Goal: Task Accomplishment & Management: Use online tool/utility

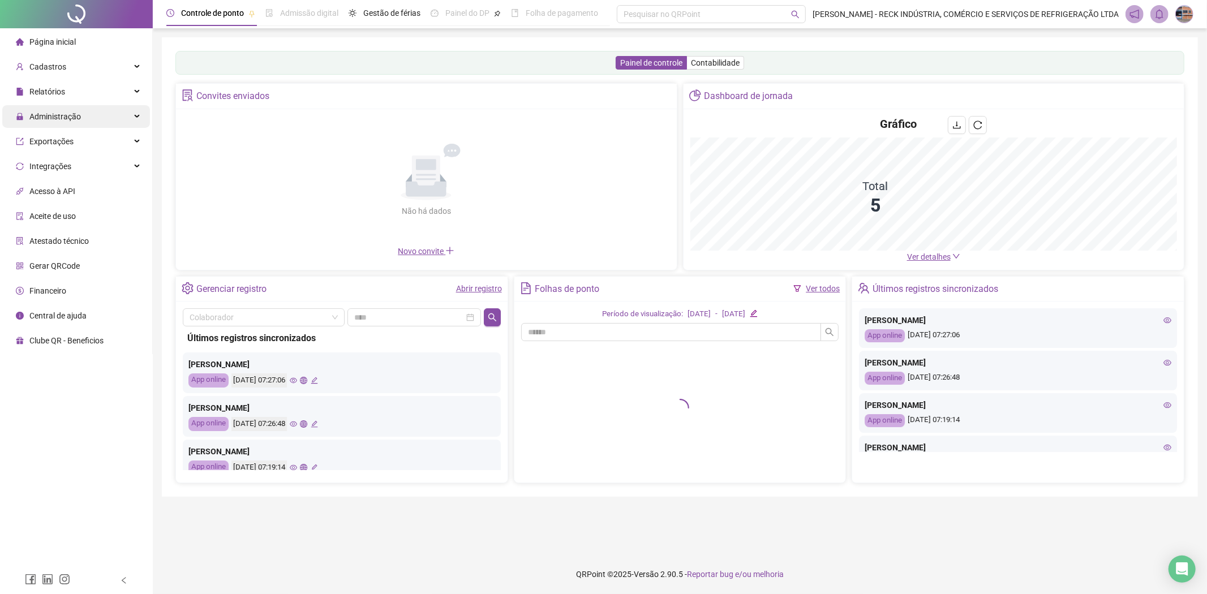
click at [64, 117] on span "Administração" at bounding box center [55, 116] width 52 height 9
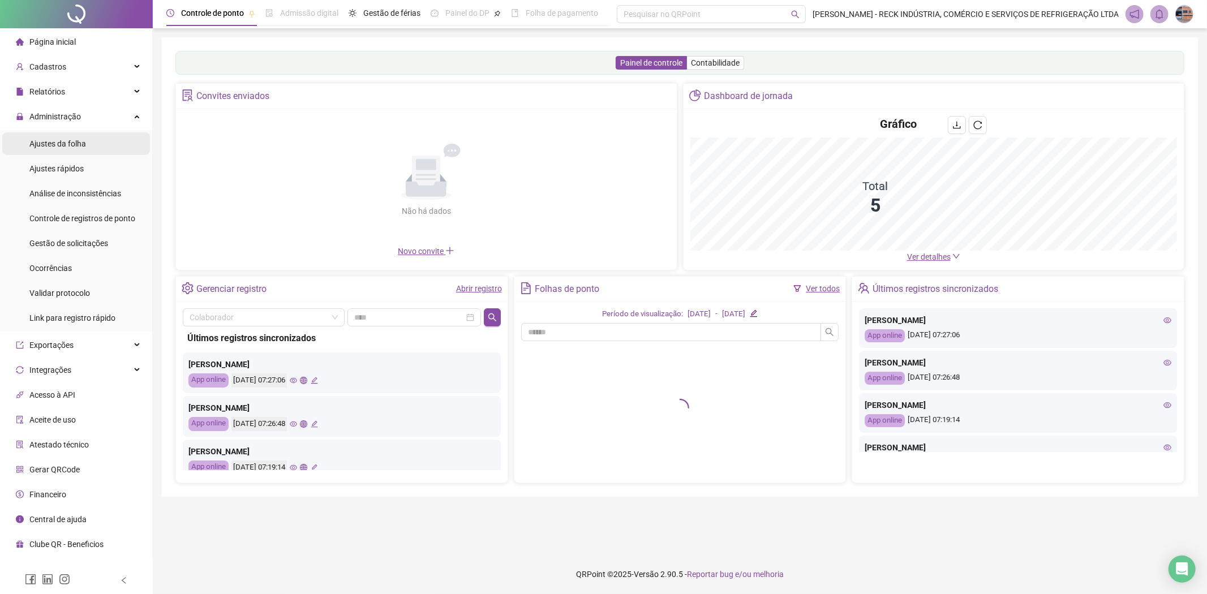
click at [66, 147] on span "Ajustes da folha" at bounding box center [57, 143] width 57 height 9
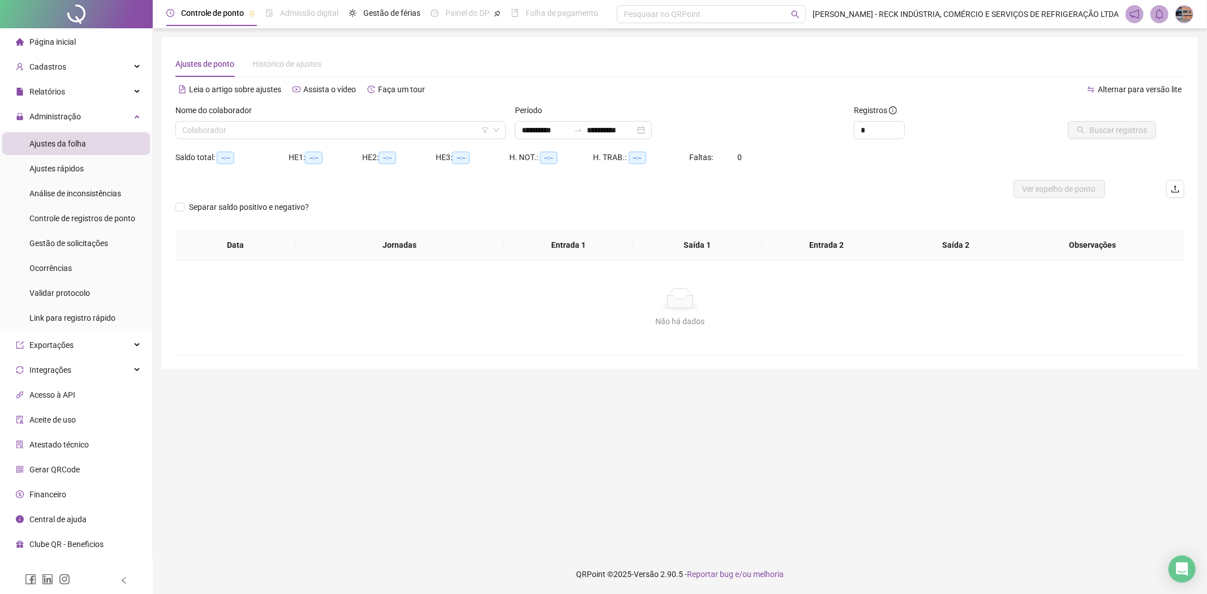
type input "**********"
click at [200, 127] on input "search" at bounding box center [335, 130] width 307 height 17
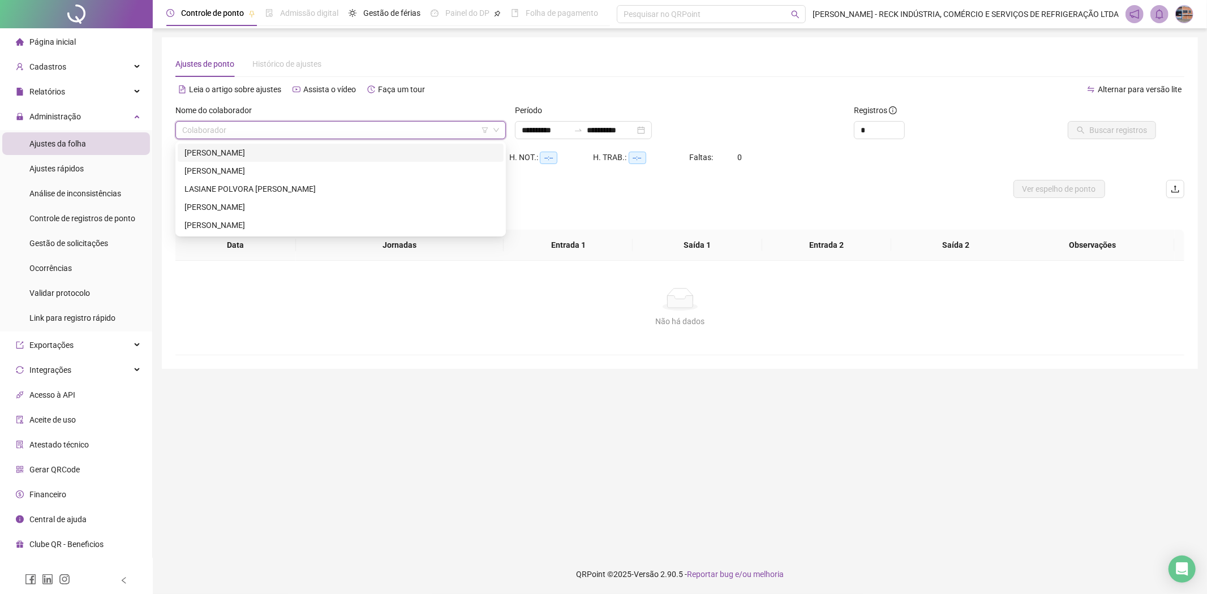
click at [242, 153] on div "[PERSON_NAME]" at bounding box center [341, 153] width 312 height 12
click at [1126, 127] on span "Buscar registros" at bounding box center [1118, 130] width 58 height 12
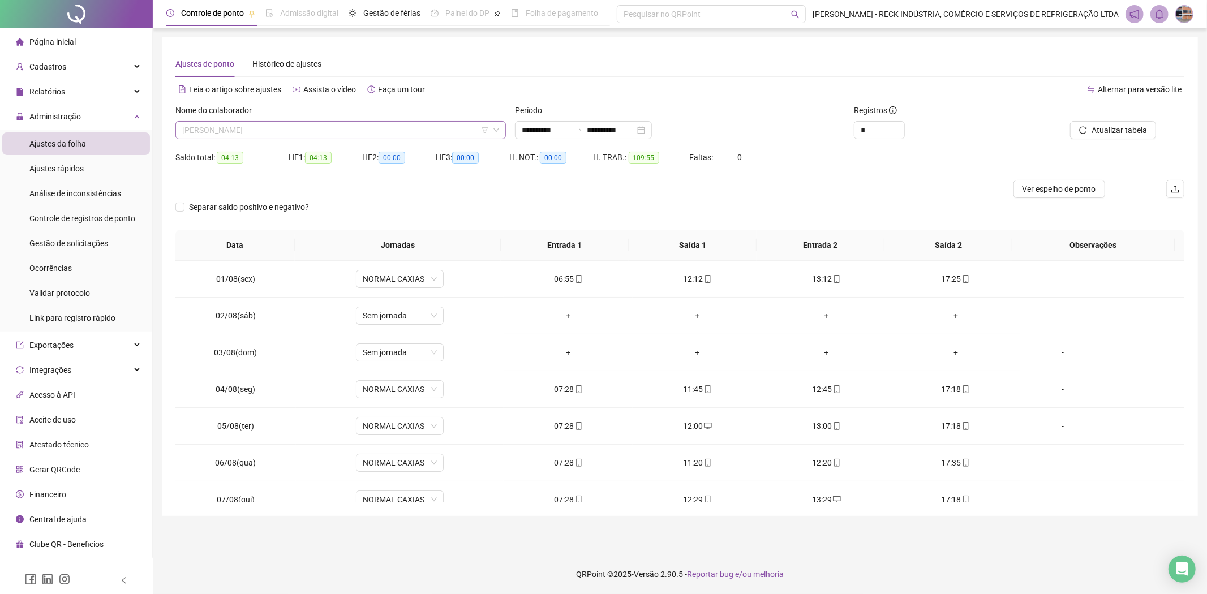
click at [263, 131] on span "[PERSON_NAME]" at bounding box center [340, 130] width 317 height 17
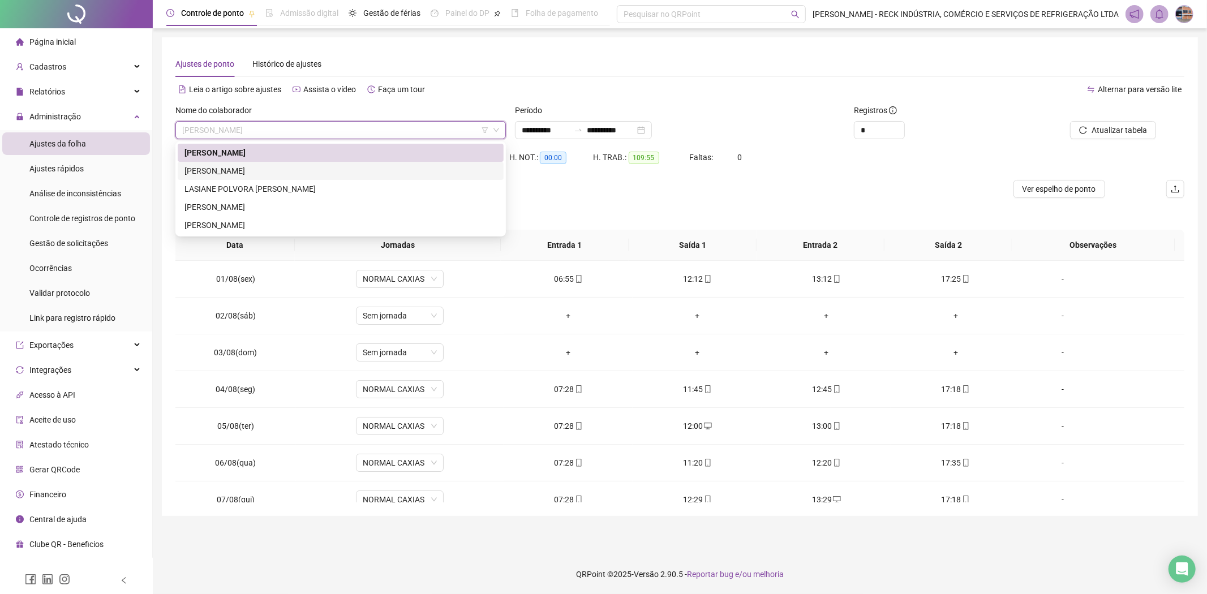
click at [232, 165] on div "[PERSON_NAME]" at bounding box center [341, 171] width 312 height 12
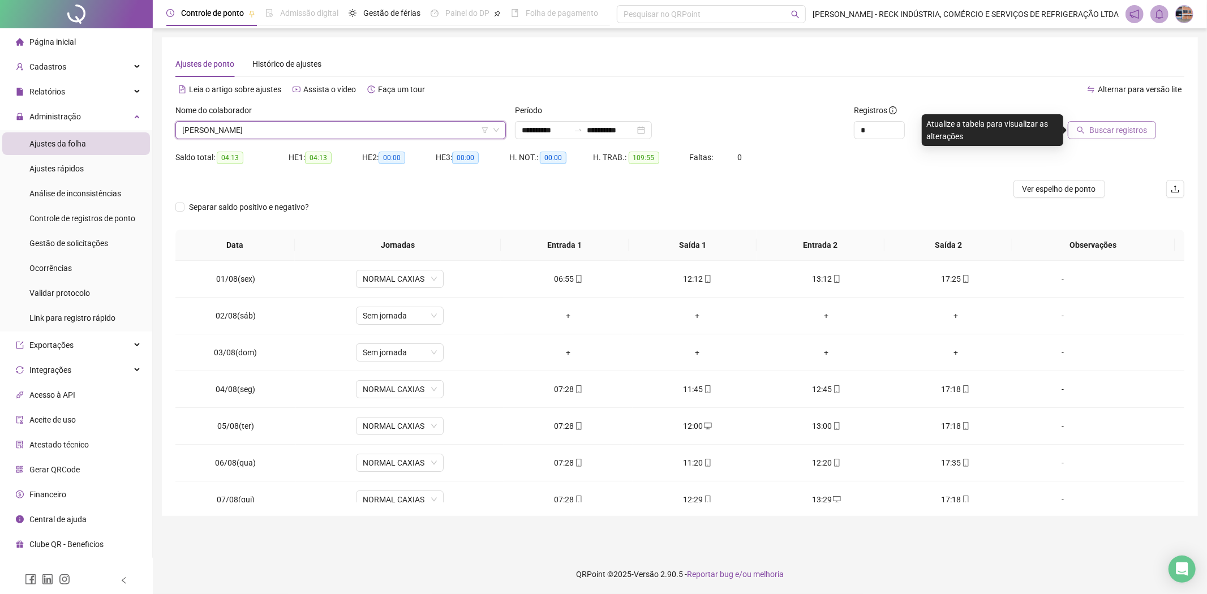
click at [1125, 126] on span "Buscar registros" at bounding box center [1118, 130] width 58 height 12
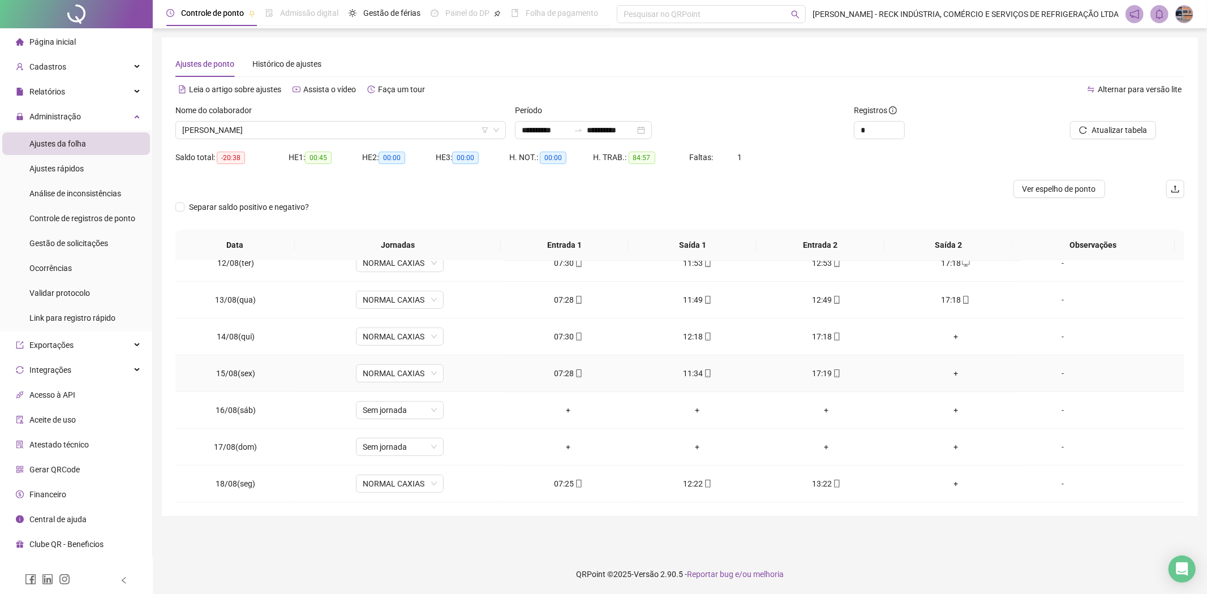
scroll to position [358, 0]
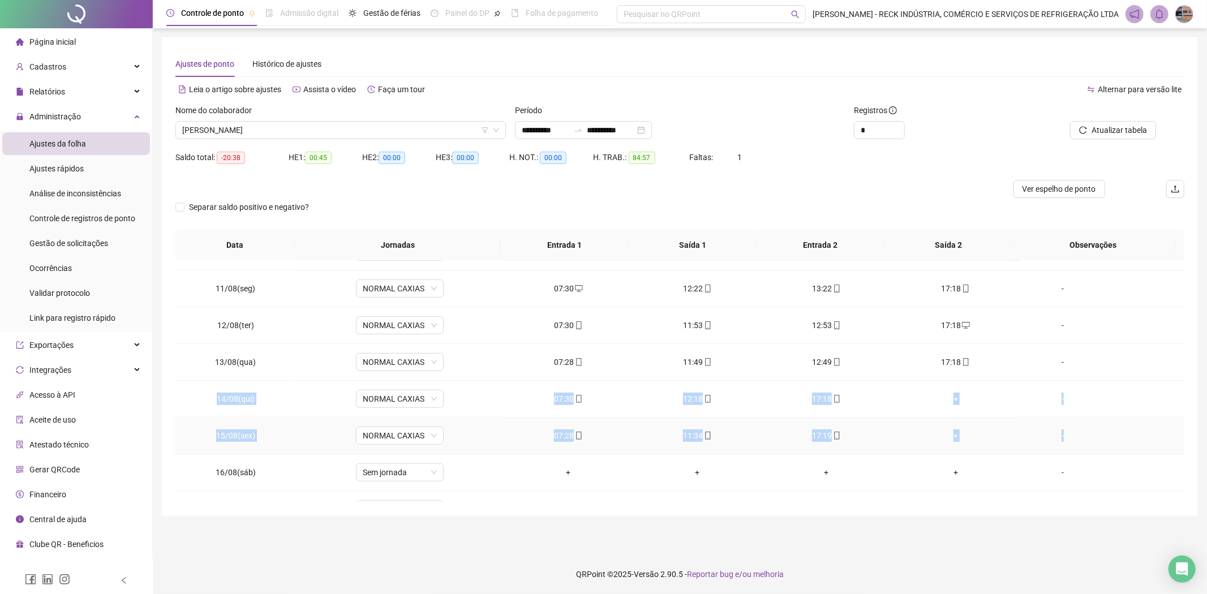
drag, startPoint x: 201, startPoint y: 398, endPoint x: 1066, endPoint y: 439, distance: 865.2
click at [1066, 439] on tbody "01/08(sex) NORMAL CAXIAS 07:27 12:41 13:41 17:18 [DATE](sáb) Sem jornada + + + …" at bounding box center [679, 234] width 1009 height 662
copy tbody "14/08(qui) NORMAL CAXIAS 07:30 12:18 17:18 + - 15/08(sex) NORMAL CAXIAS 07:28 1…"
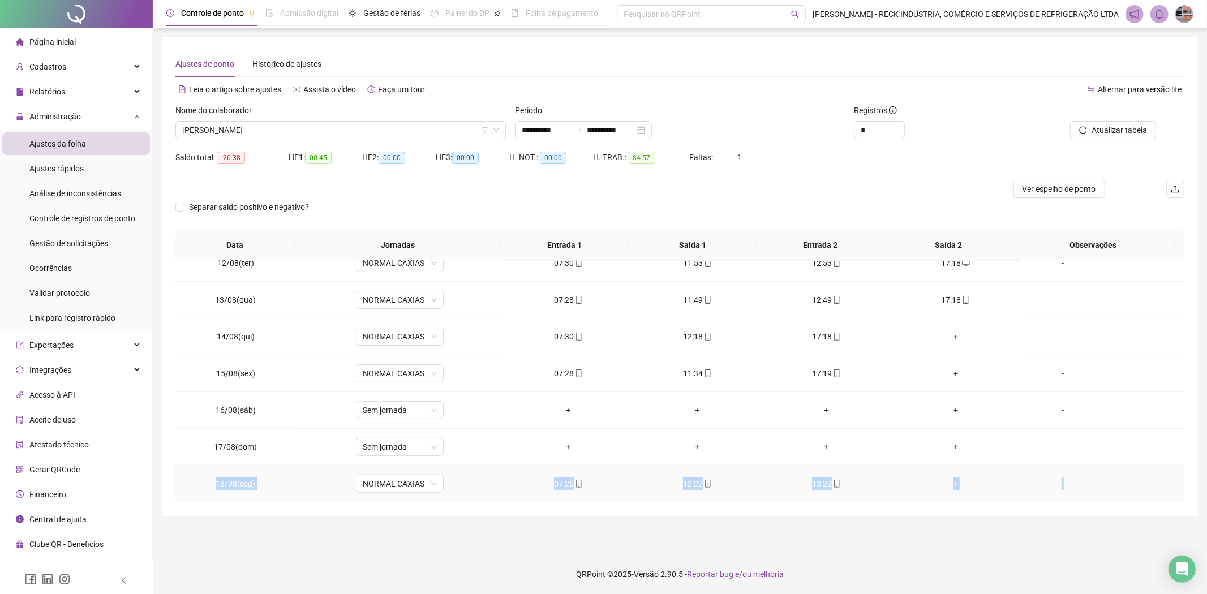
drag, startPoint x: 211, startPoint y: 484, endPoint x: 1057, endPoint y: 483, distance: 846.7
click at [1057, 483] on tr "18/08(seg) NORMAL CAXIAS 07:25 12:22 13:22 + -" at bounding box center [679, 484] width 1009 height 37
copy tr "18/08(seg) NORMAL CAXIAS 07:25 12:22 13:22 + -"
click at [234, 127] on span "[PERSON_NAME]" at bounding box center [340, 130] width 317 height 17
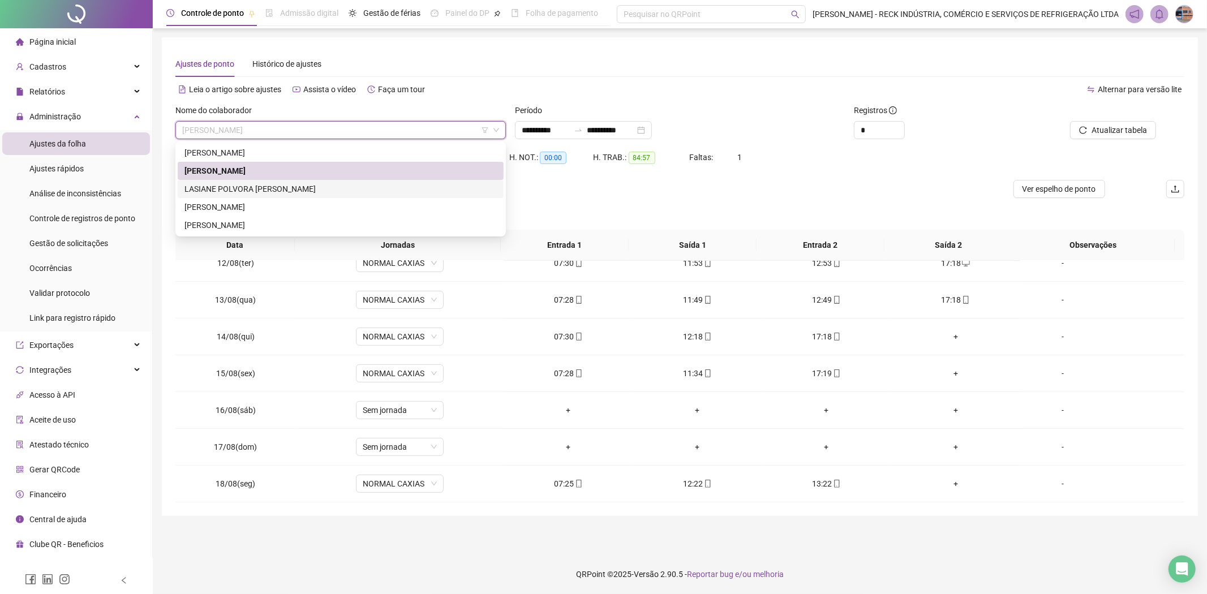
click at [196, 183] on div "LASIANE POLVORA [PERSON_NAME]" at bounding box center [341, 189] width 312 height 12
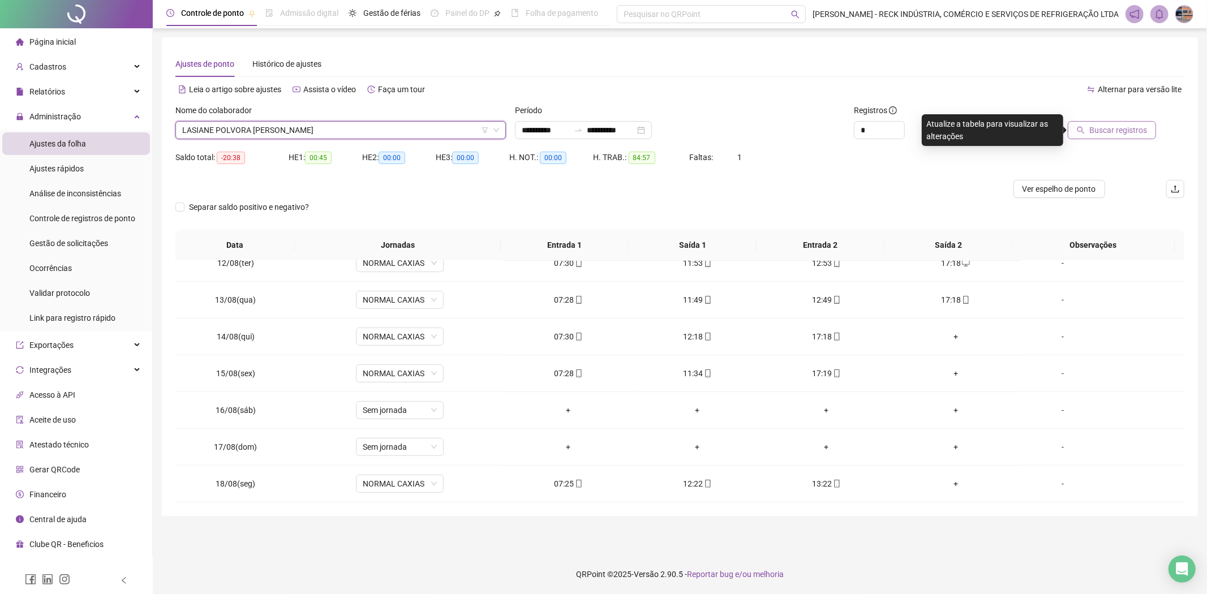
click at [1109, 128] on span "Buscar registros" at bounding box center [1118, 130] width 58 height 12
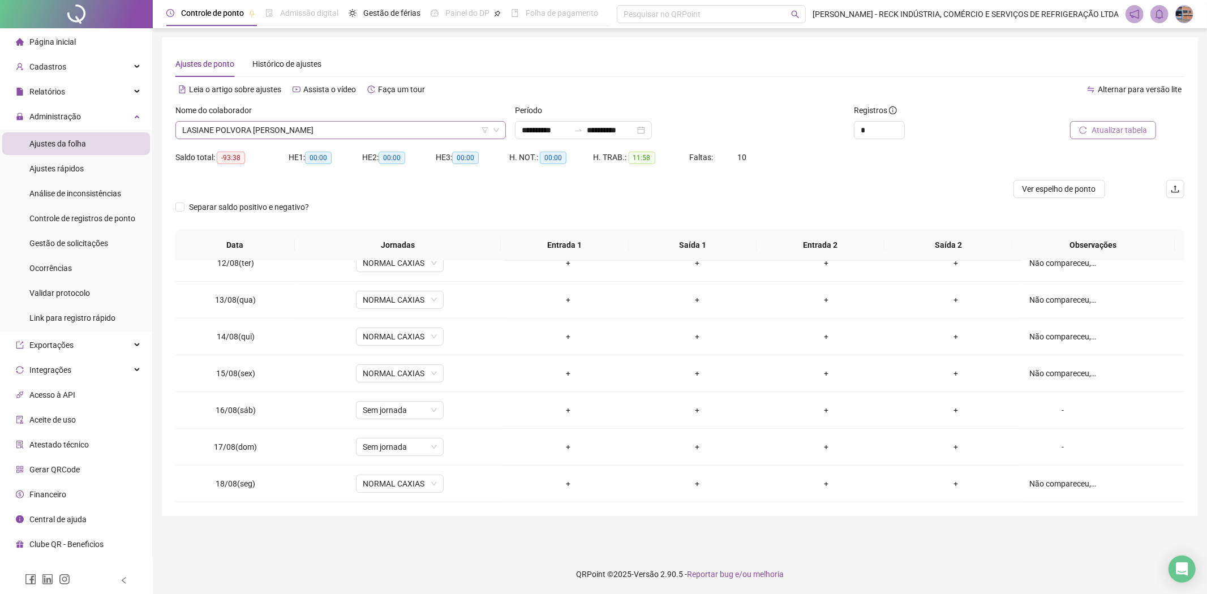
click at [233, 131] on span "LASIANE POLVORA [PERSON_NAME]" at bounding box center [340, 130] width 317 height 17
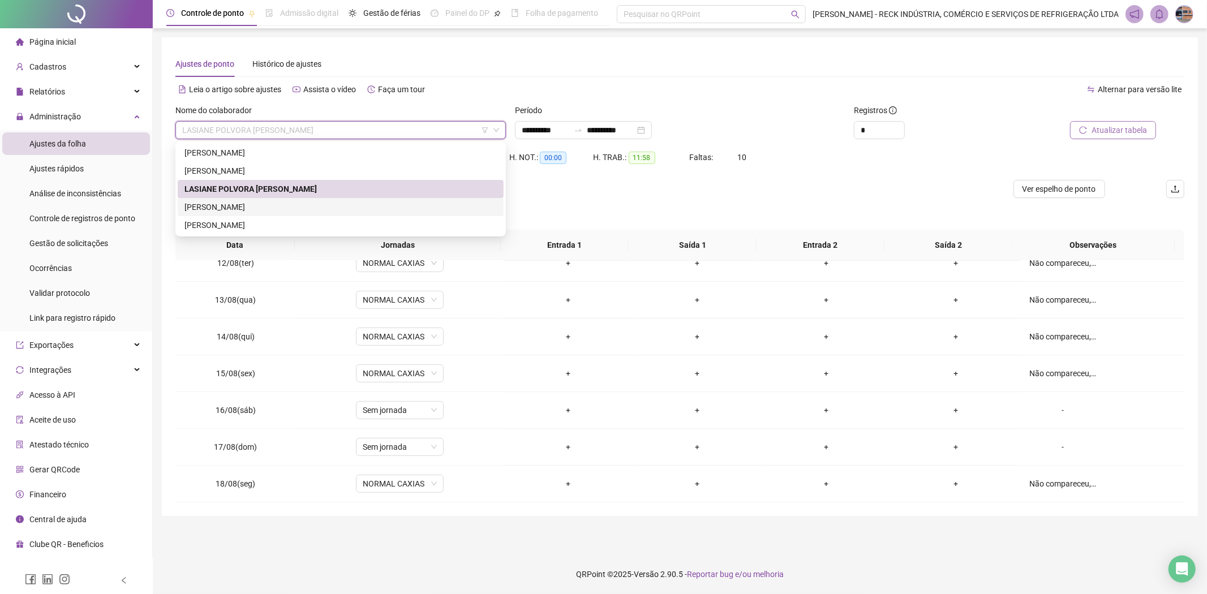
click at [219, 202] on div "[PERSON_NAME]" at bounding box center [341, 207] width 312 height 12
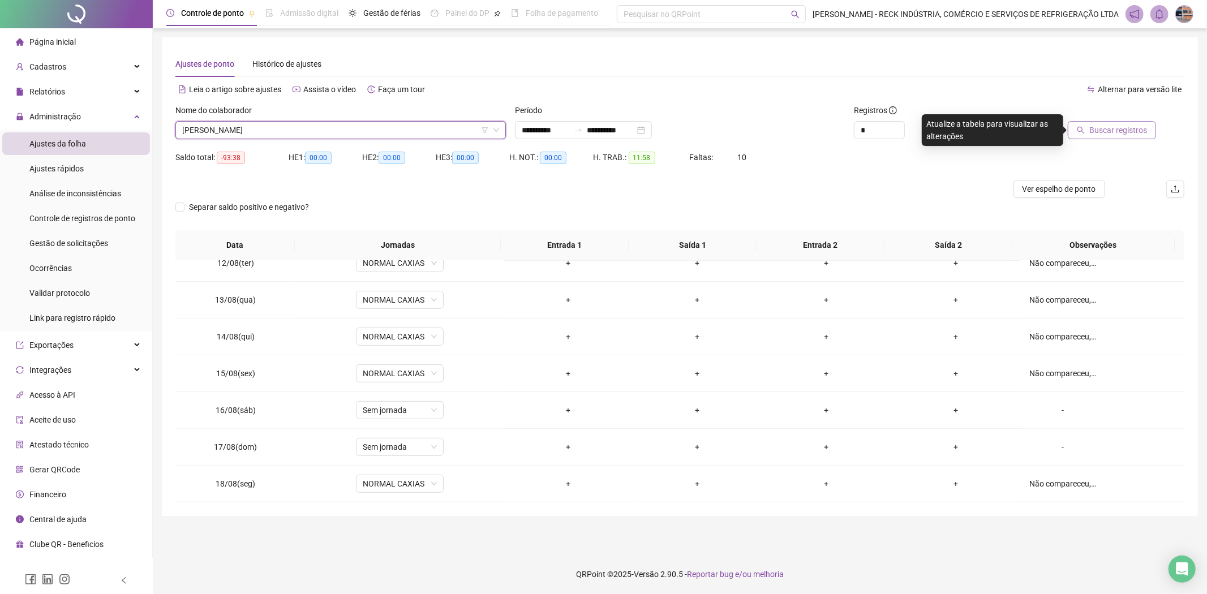
click at [1130, 131] on span "Buscar registros" at bounding box center [1118, 130] width 58 height 12
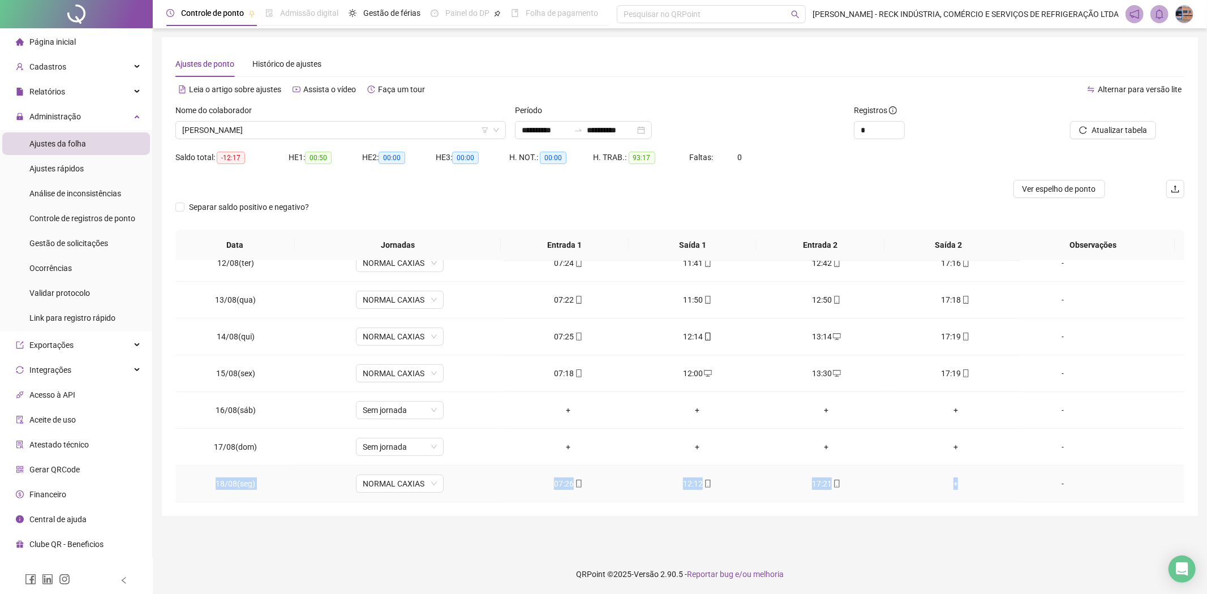
drag, startPoint x: 216, startPoint y: 479, endPoint x: 1009, endPoint y: 479, distance: 793.5
click at [1009, 479] on tr "18/08(seg) NORMAL CAXIAS 07:26 12:12 17:21 + -" at bounding box center [679, 484] width 1009 height 37
copy tr "18/08(seg) NORMAL CAXIAS 07:26 12:12 17:21 +"
click at [271, 128] on span "[PERSON_NAME]" at bounding box center [340, 130] width 317 height 17
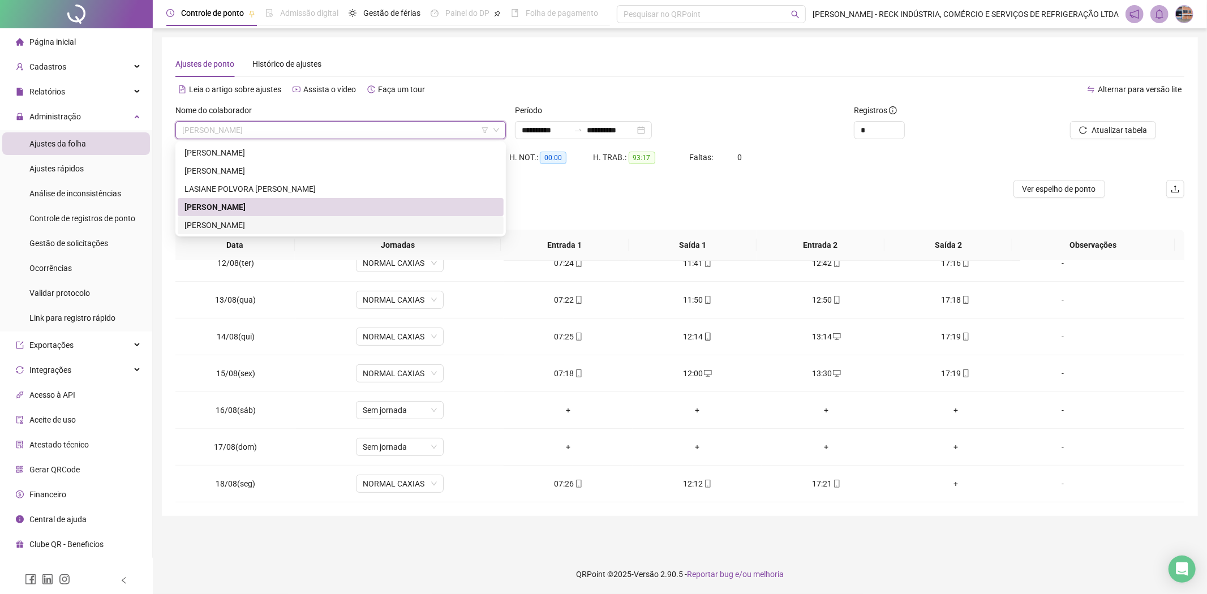
click at [246, 229] on div "[PERSON_NAME]" at bounding box center [341, 225] width 312 height 12
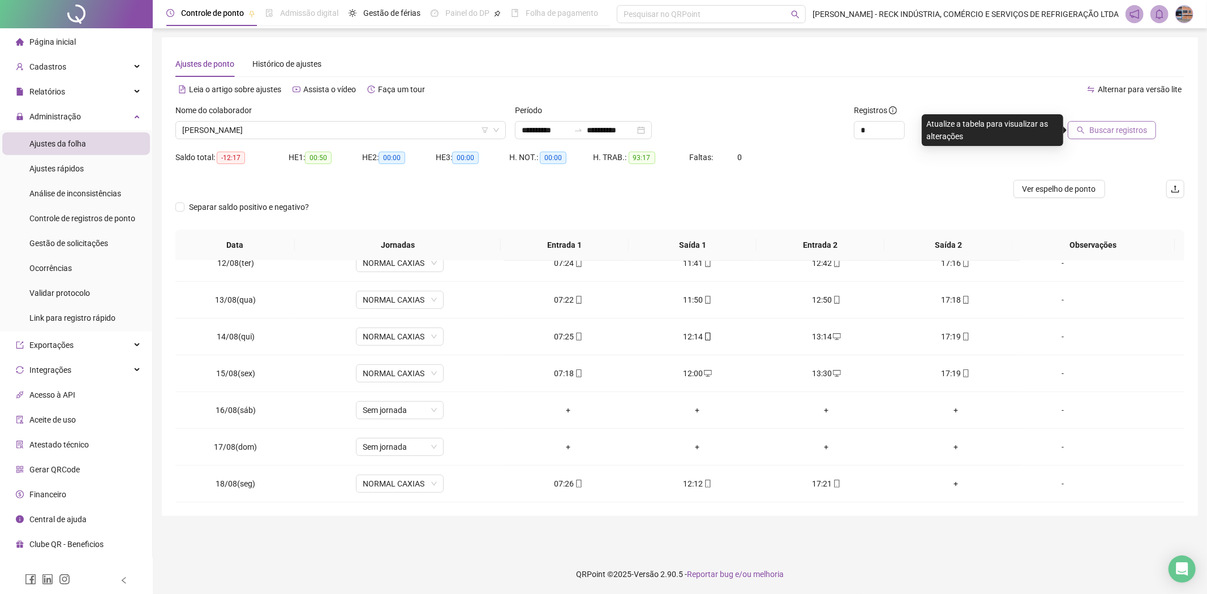
click at [1096, 126] on span "Buscar registros" at bounding box center [1118, 130] width 58 height 12
